Goal: Find specific page/section: Find specific page/section

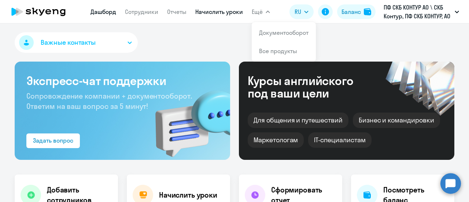
click at [219, 11] on link "Начислить уроки" at bounding box center [219, 11] width 48 height 7
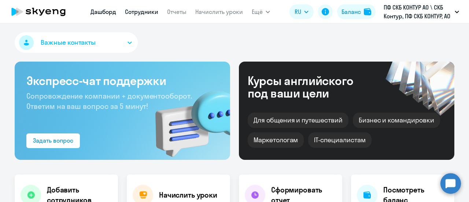
click at [150, 13] on link "Сотрудники" at bounding box center [141, 11] width 33 height 7
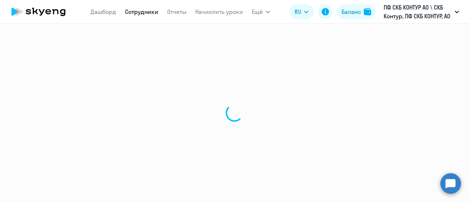
select select "30"
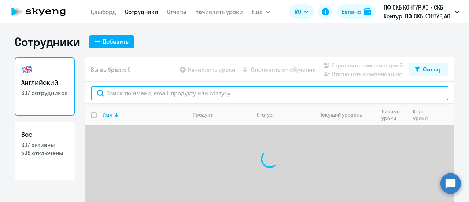
click at [126, 93] on input "text" at bounding box center [270, 93] width 358 height 15
paste input "2349"
type input "2349"
